Goal: Transaction & Acquisition: Register for event/course

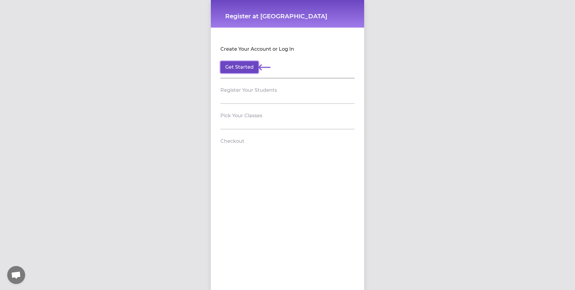
click at [246, 66] on button "Get Started" at bounding box center [239, 67] width 38 height 12
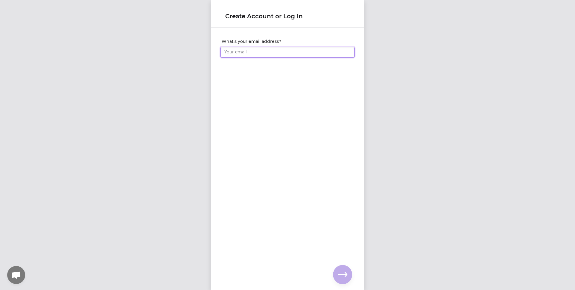
click at [232, 48] on input "What's your email address?" at bounding box center [287, 52] width 134 height 11
type input "[EMAIL_ADDRESS][DOMAIN_NAME]"
click input "submit" at bounding box center [0, 0] width 0 height 0
click at [236, 52] on input "What's your full name?" at bounding box center [287, 52] width 134 height 11
type input "[PERSON_NAME]"
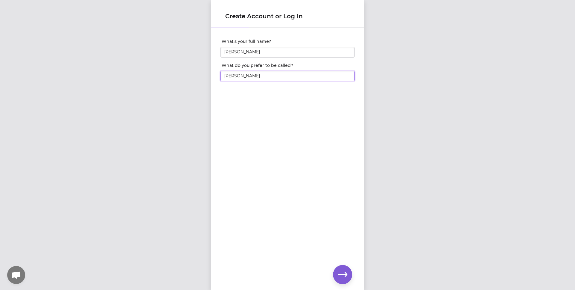
type input "[PERSON_NAME]"
click at [345, 276] on icon "button" at bounding box center [343, 274] width 10 height 4
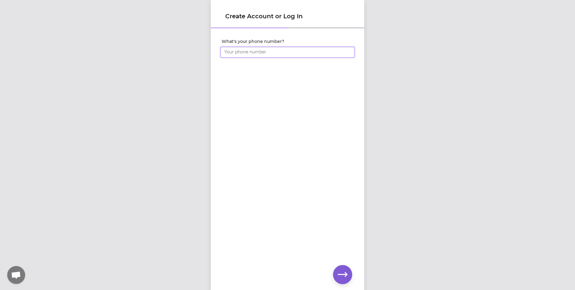
click at [253, 53] on input "What's your phone number?" at bounding box center [287, 52] width 134 height 11
type input "[PHONE_NUMBER]"
click at [340, 274] on icon "button" at bounding box center [343, 274] width 10 height 4
click at [346, 272] on icon "button" at bounding box center [343, 275] width 10 height 10
click at [339, 275] on icon "button" at bounding box center [343, 274] width 10 height 4
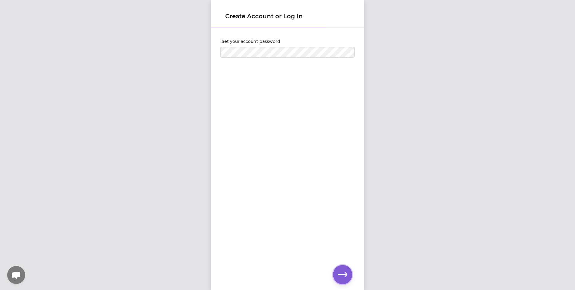
click at [347, 280] on button "button" at bounding box center [342, 274] width 19 height 19
drag, startPoint x: 257, startPoint y: 52, endPoint x: 329, endPoint y: 58, distance: 72.1
click at [329, 57] on input "[EMAIL_ADDRESS][DOMAIN_NAME]" at bounding box center [287, 52] width 134 height 11
type input "[EMAIL_ADDRESS][DOMAIN_NAME]"
click at [344, 275] on icon "button" at bounding box center [343, 275] width 10 height 10
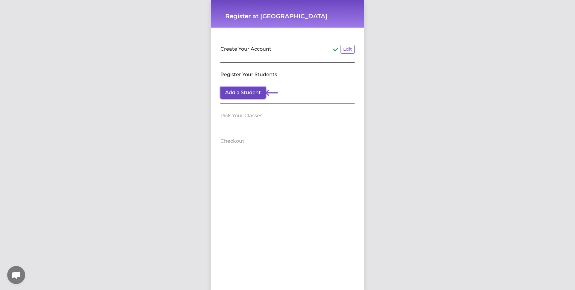
click at [250, 96] on button "Add a Student" at bounding box center [242, 93] width 45 height 12
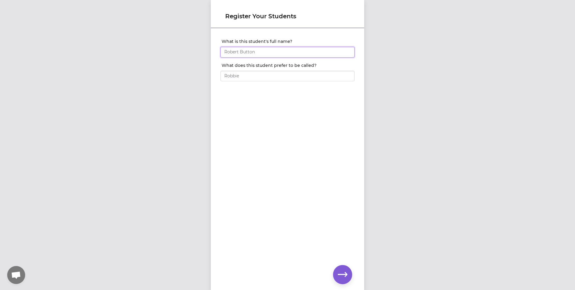
click at [254, 52] on input "What is this student's full name?" at bounding box center [287, 52] width 134 height 11
type input "[PERSON_NAME]"
click at [289, 50] on input "[PERSON_NAME]" at bounding box center [287, 52] width 134 height 11
type input "[PERSON_NAME]"
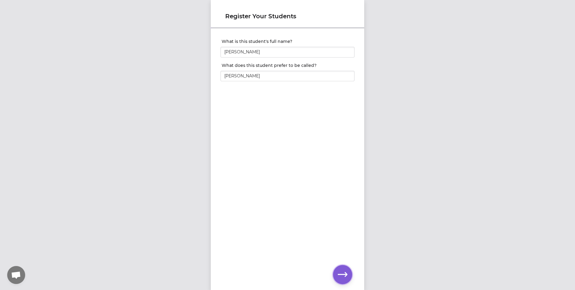
click at [342, 276] on icon "button" at bounding box center [343, 275] width 10 height 10
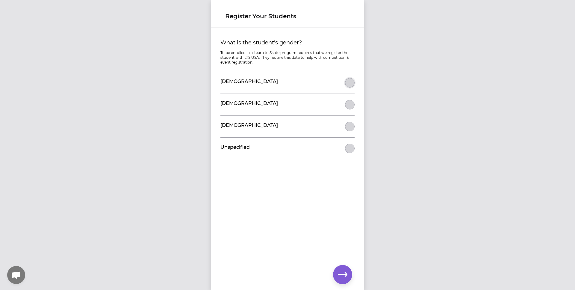
click at [351, 84] on button "What is the student's gender?" at bounding box center [350, 83] width 10 height 10
click at [344, 275] on icon "button" at bounding box center [343, 275] width 10 height 10
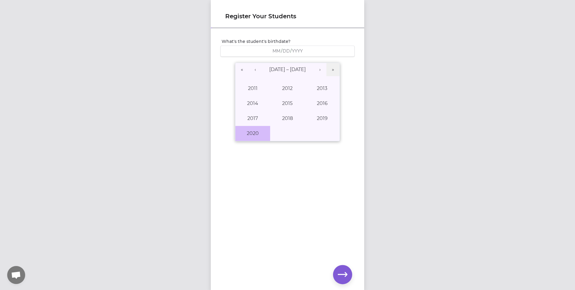
click at [257, 133] on button "2020" at bounding box center [252, 133] width 35 height 15
click at [290, 87] on abbr "February" at bounding box center [288, 88] width 22 height 6
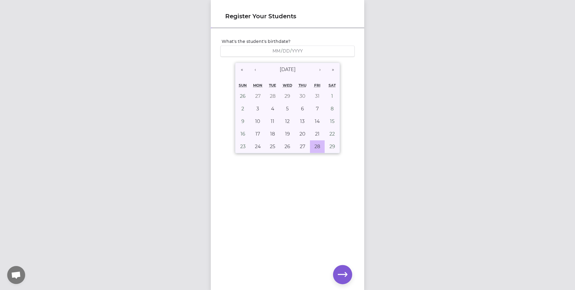
click at [317, 148] on abbr "28" at bounding box center [317, 146] width 6 height 6
type input "[DATE]"
type input "2"
type input "28"
type input "2020"
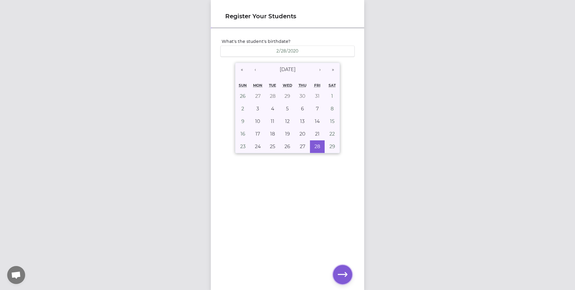
click at [341, 277] on icon "button" at bounding box center [343, 275] width 10 height 10
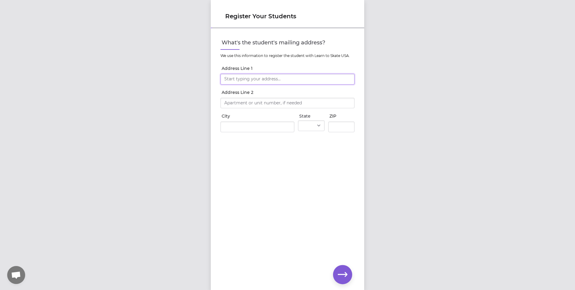
click at [266, 79] on input "Address Line 1" at bounding box center [287, 79] width 134 height 11
type input "[STREET_ADDRESS]"
type input "Whitefish"
select select "MT"
type input "59937"
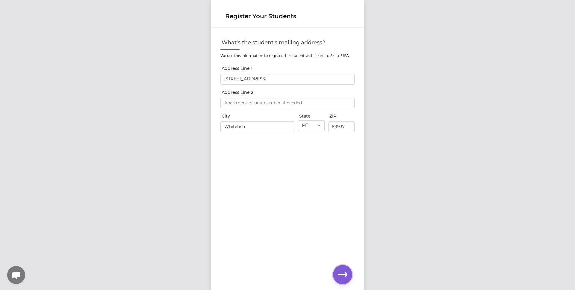
click at [344, 267] on button "button" at bounding box center [342, 274] width 19 height 19
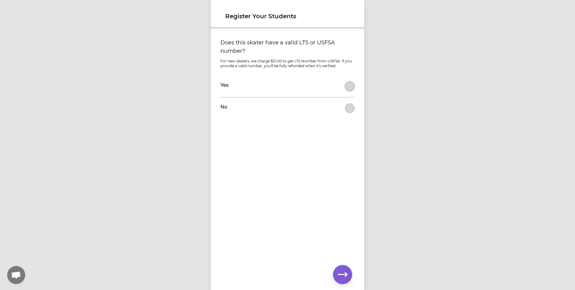
click at [350, 88] on button "Does this skater have a valid LTS or USFSA number?" at bounding box center [350, 86] width 10 height 10
click at [347, 272] on button "button" at bounding box center [342, 274] width 19 height 19
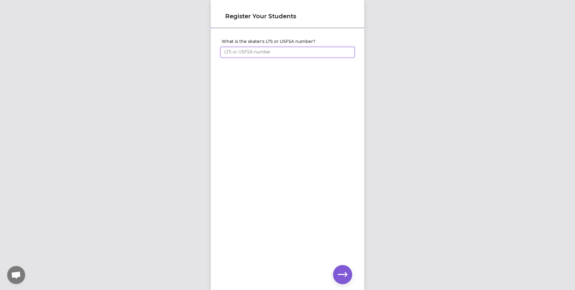
click at [263, 55] on input "What is the skater's LTS or USFSA number?" at bounding box center [287, 52] width 134 height 11
paste input "2592522"
type input "2592522"
click at [342, 273] on icon "button" at bounding box center [343, 275] width 10 height 10
click at [220, 62] on select "Select Level I don't know Basic 1 Basic 2 Basic 3 Basic 4 Basic 5 Basic 6 Snowp…" at bounding box center [287, 67] width 134 height 11
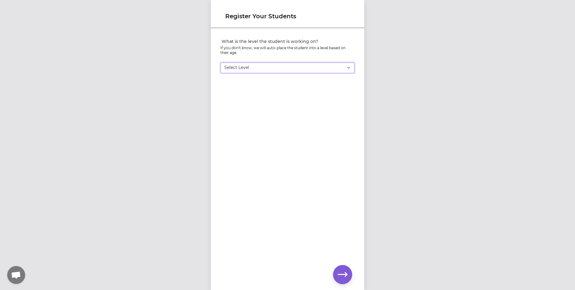
select select "-1"
click option "I don't know" at bounding box center [0, 0] width 0 height 0
click at [339, 270] on icon "button" at bounding box center [343, 275] width 10 height 10
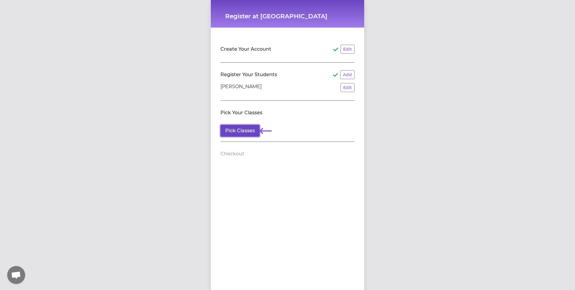
click at [238, 131] on button "Pick Classes" at bounding box center [239, 131] width 39 height 12
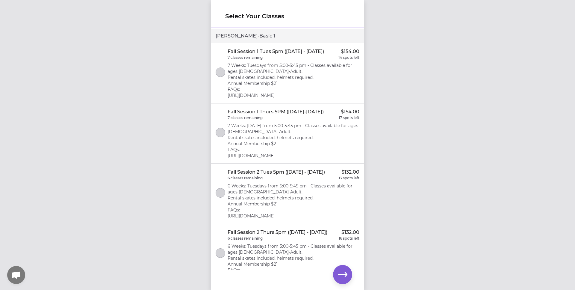
scroll to position [14, 0]
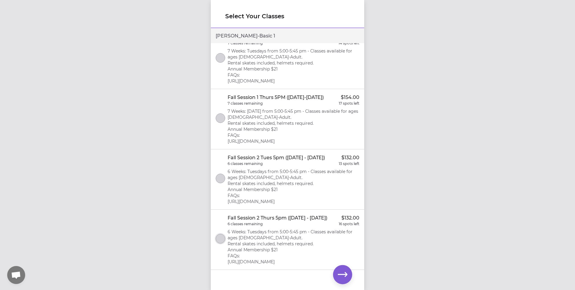
click at [221, 243] on button "select class" at bounding box center [221, 239] width 10 height 10
click at [345, 273] on icon "button" at bounding box center [343, 275] width 10 height 10
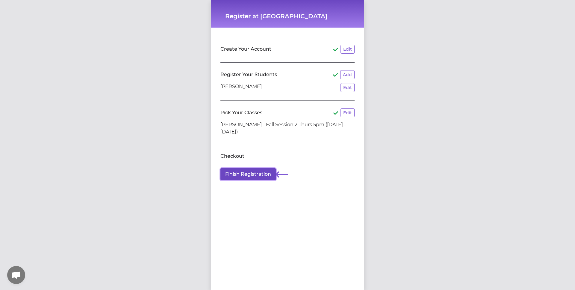
click at [252, 172] on button "Finish Registration" at bounding box center [247, 174] width 55 height 12
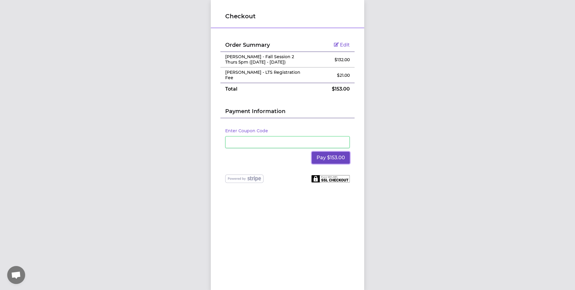
click at [331, 153] on button "Pay $153.00" at bounding box center [331, 158] width 38 height 12
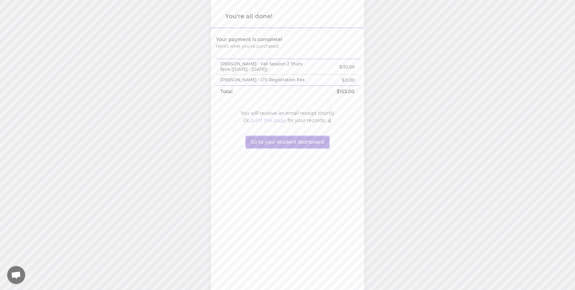
click at [268, 146] on button "Go to your student dashboard" at bounding box center [287, 142] width 83 height 12
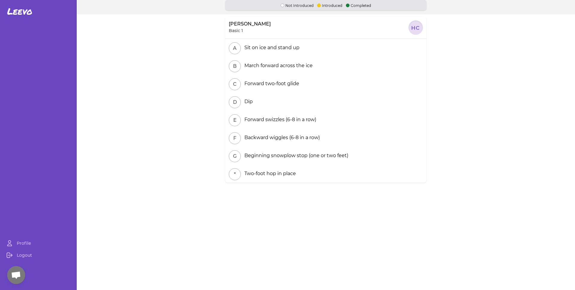
click at [417, 26] on div at bounding box center [415, 27] width 14 height 14
click at [20, 242] on link "Profile" at bounding box center [38, 243] width 72 height 12
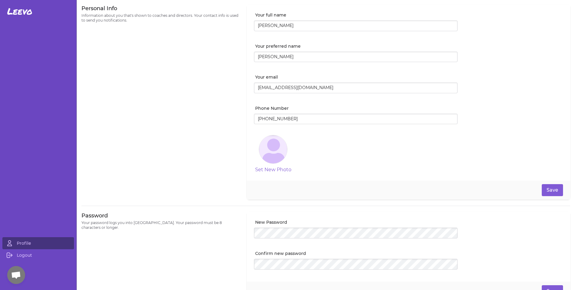
drag, startPoint x: 268, startPoint y: 24, endPoint x: 205, endPoint y: 26, distance: 63.2
click at [254, 26] on input "[PERSON_NAME]" at bounding box center [356, 25] width 204 height 11
type input "[PERSON_NAME]"
drag, startPoint x: 238, startPoint y: 57, endPoint x: 169, endPoint y: 46, distance: 70.6
click at [254, 52] on input "[PERSON_NAME]" at bounding box center [356, 57] width 204 height 11
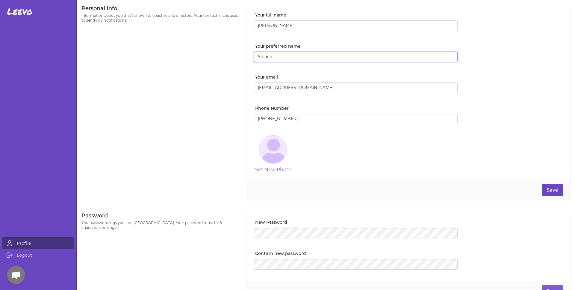
type input "Sloane"
click at [553, 192] on button "Save" at bounding box center [552, 190] width 21 height 12
click at [22, 12] on span "Leevo" at bounding box center [19, 11] width 25 height 11
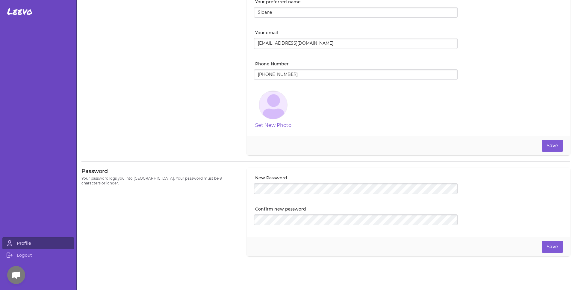
click at [15, 240] on link "Profile" at bounding box center [38, 243] width 72 height 12
click at [14, 14] on span "Leevo" at bounding box center [19, 11] width 25 height 11
